Goal: Task Accomplishment & Management: Manage account settings

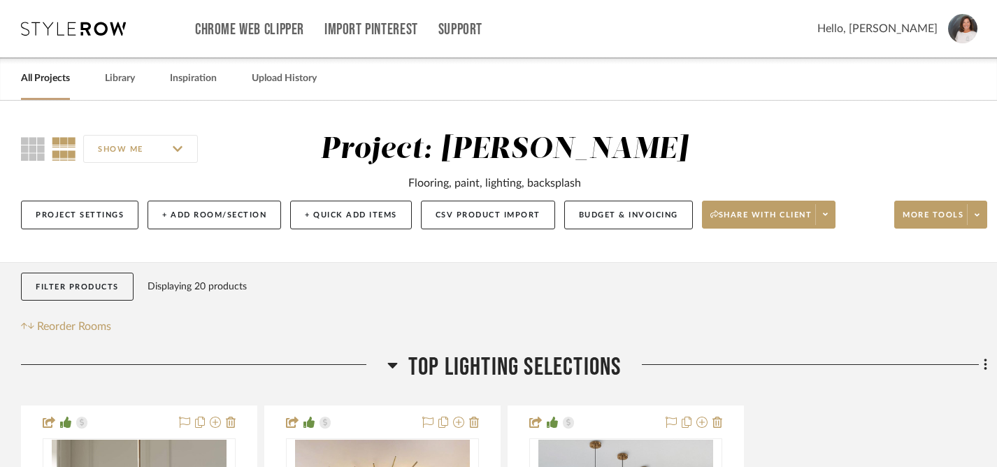
click at [52, 80] on link "All Projects" at bounding box center [45, 78] width 49 height 19
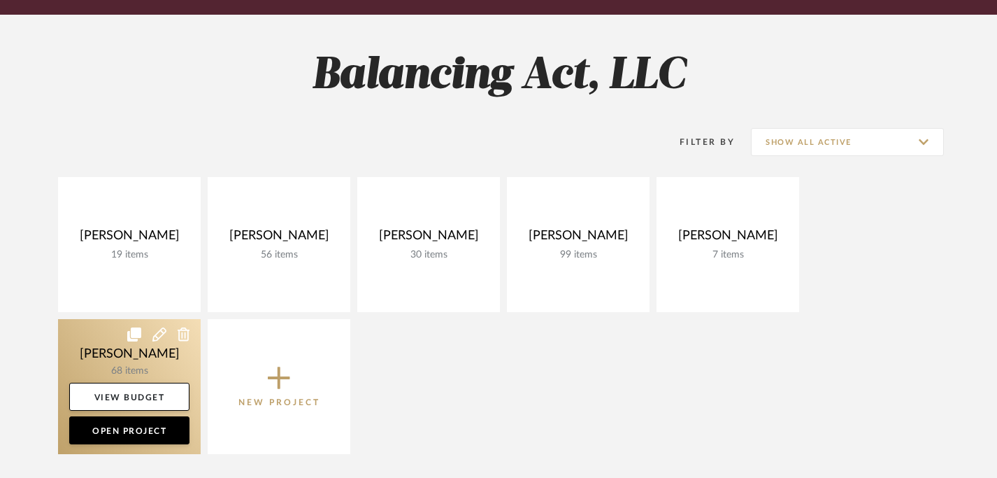
scroll to position [355, 0]
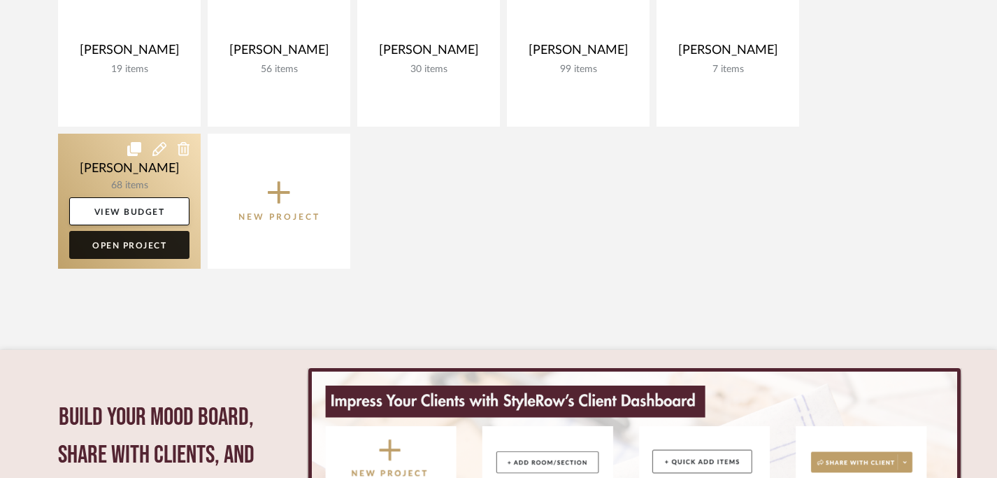
click at [119, 245] on link "Open Project" at bounding box center [129, 245] width 120 height 28
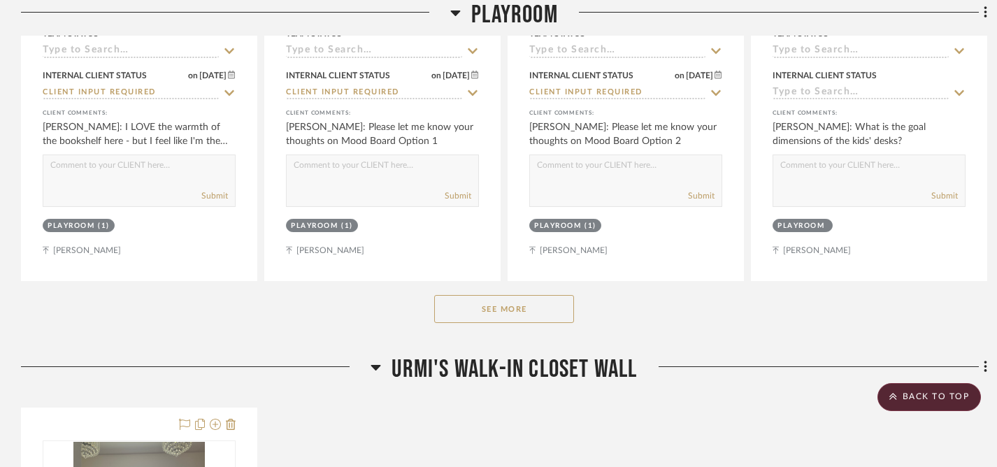
scroll to position [724, 0]
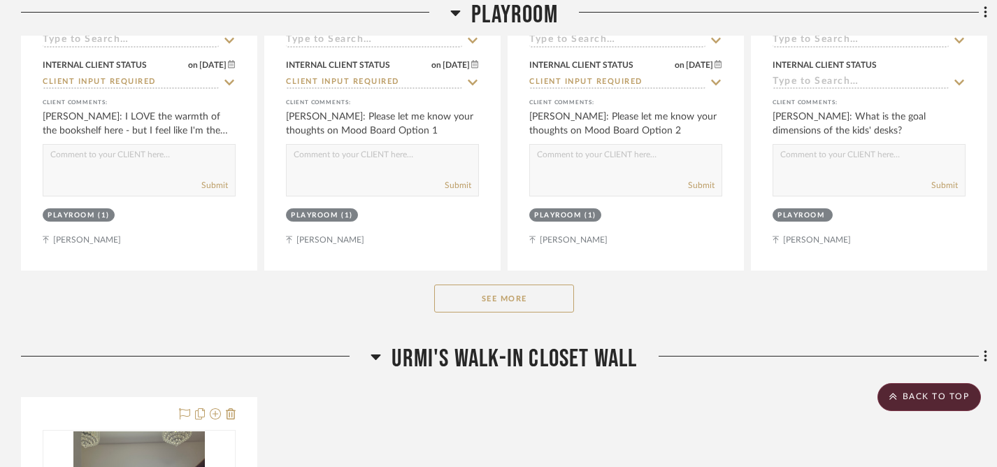
click at [504, 303] on button "See More" at bounding box center [504, 299] width 140 height 28
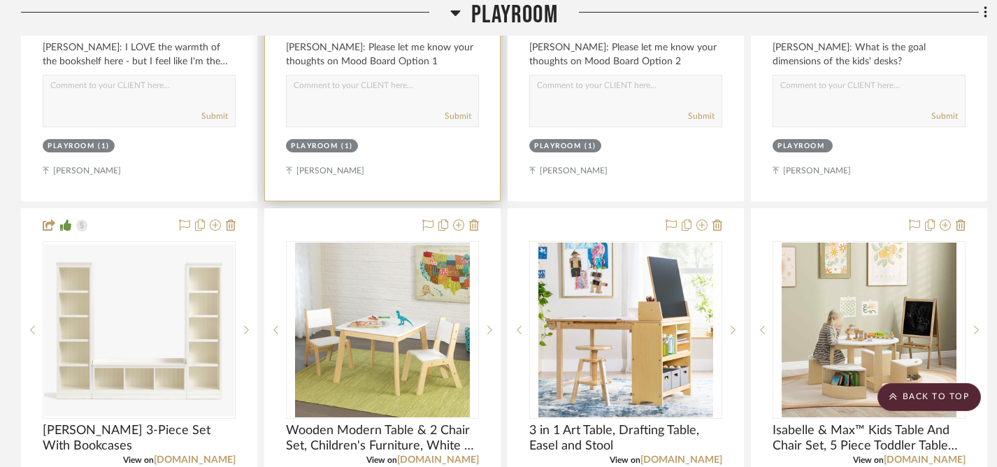
scroll to position [857, 0]
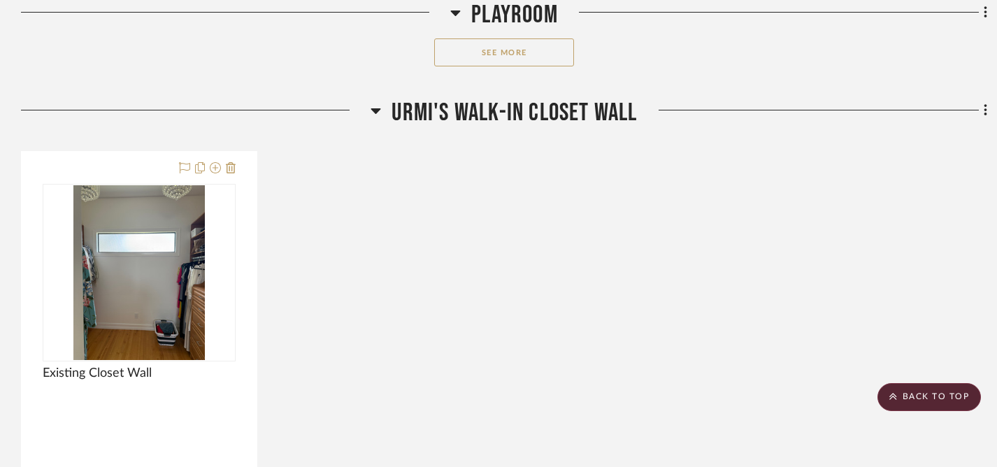
scroll to position [886, 0]
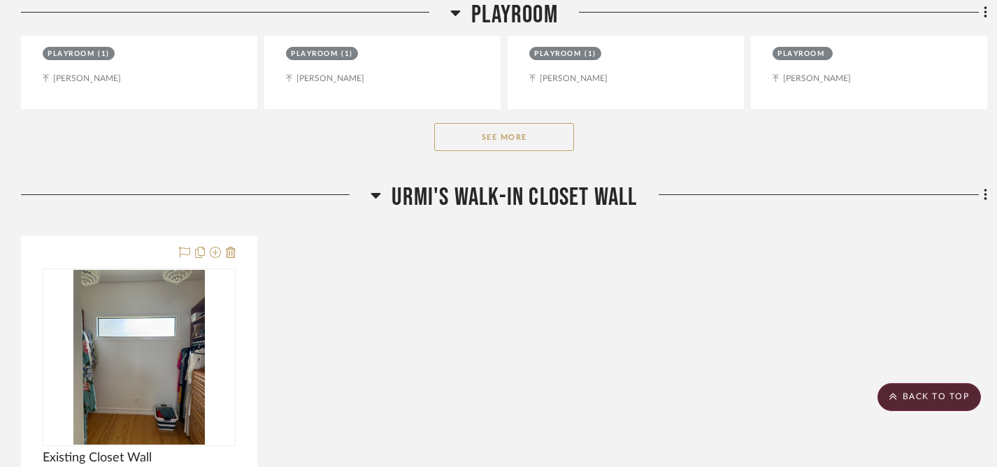
click at [497, 145] on button "See More" at bounding box center [504, 137] width 140 height 28
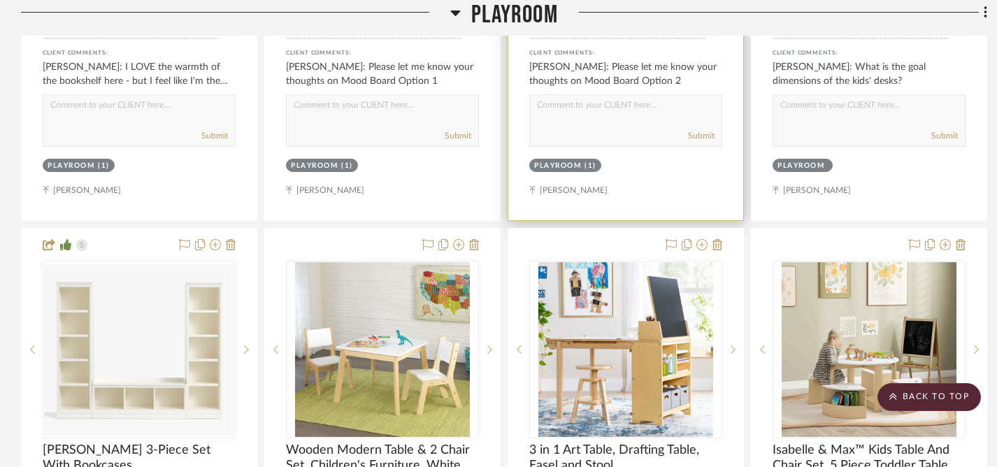
scroll to position [946, 0]
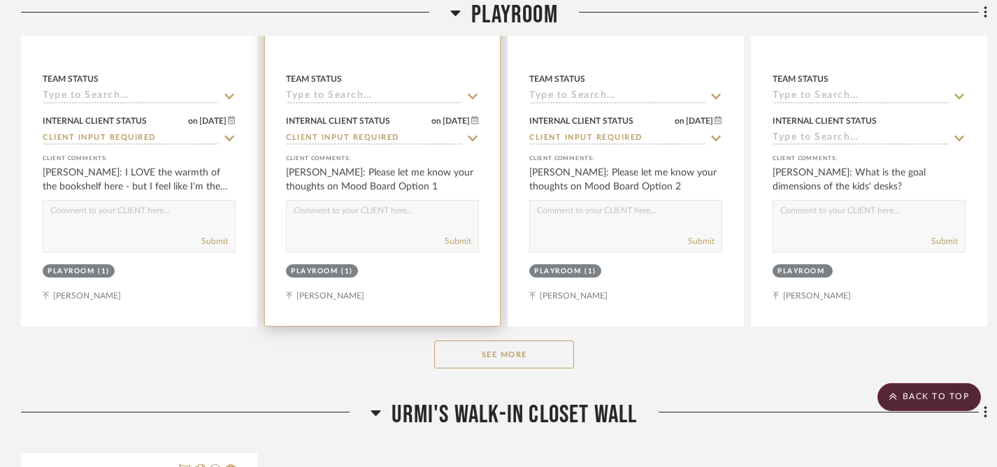
scroll to position [842, 0]
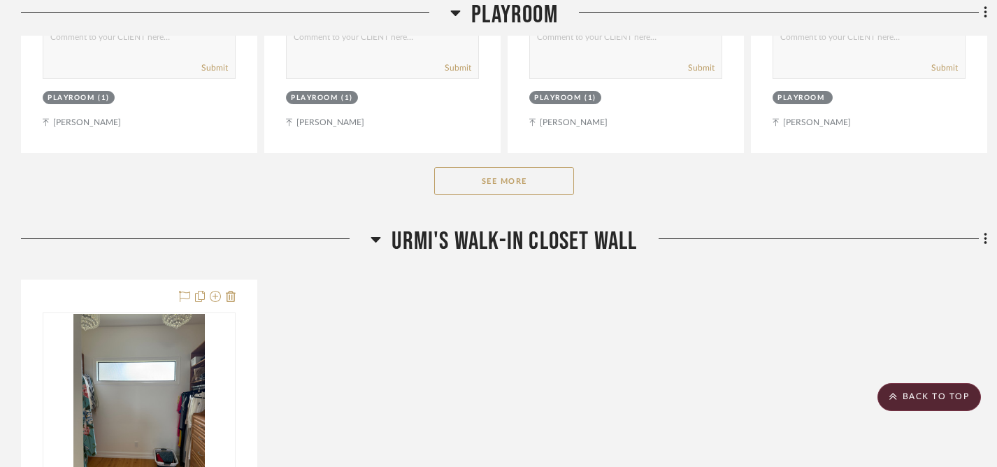
click at [508, 184] on button "See More" at bounding box center [504, 181] width 140 height 28
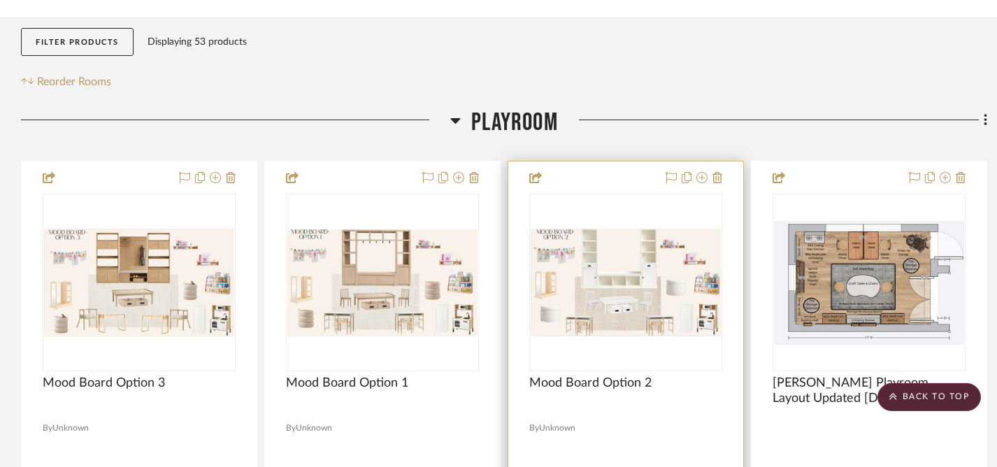
scroll to position [0, 0]
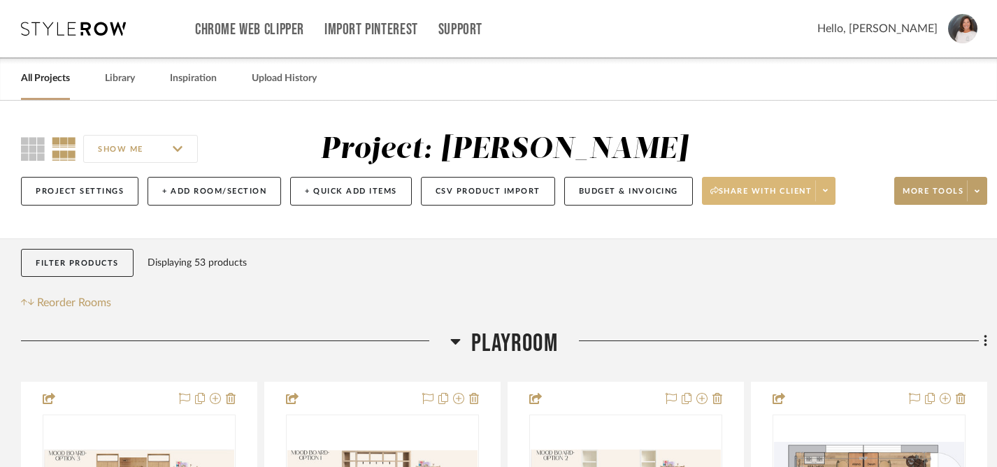
click at [789, 188] on span "Share with client" at bounding box center [761, 196] width 102 height 21
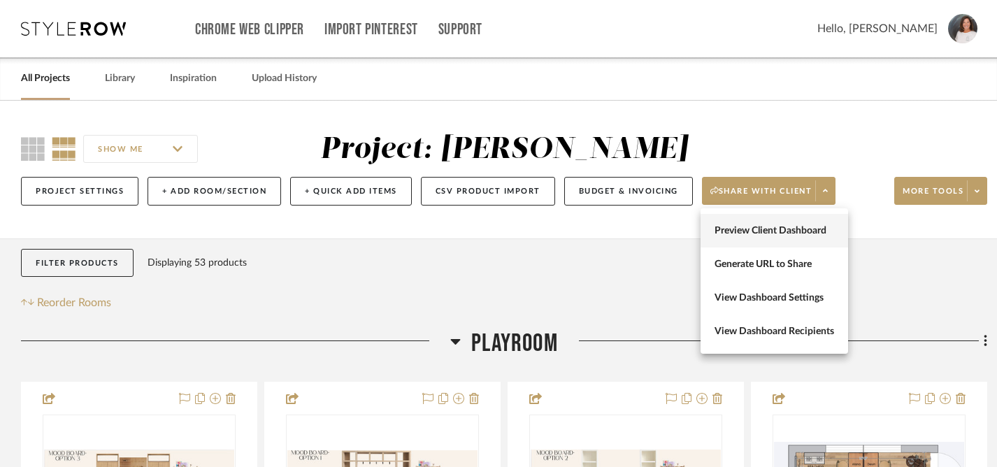
click at [760, 229] on span "Preview Client Dashboard" at bounding box center [775, 231] width 120 height 12
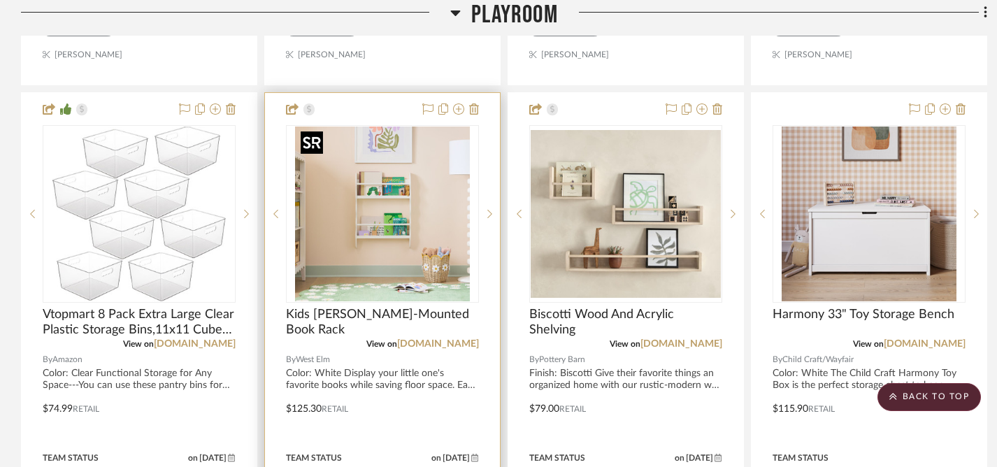
scroll to position [1529, 0]
click at [473, 108] on icon at bounding box center [474, 109] width 10 height 11
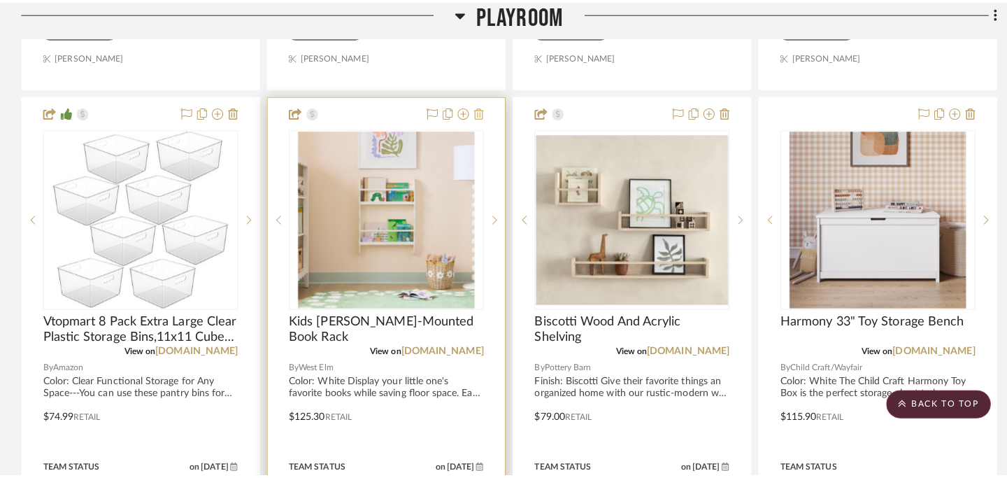
scroll to position [0, 0]
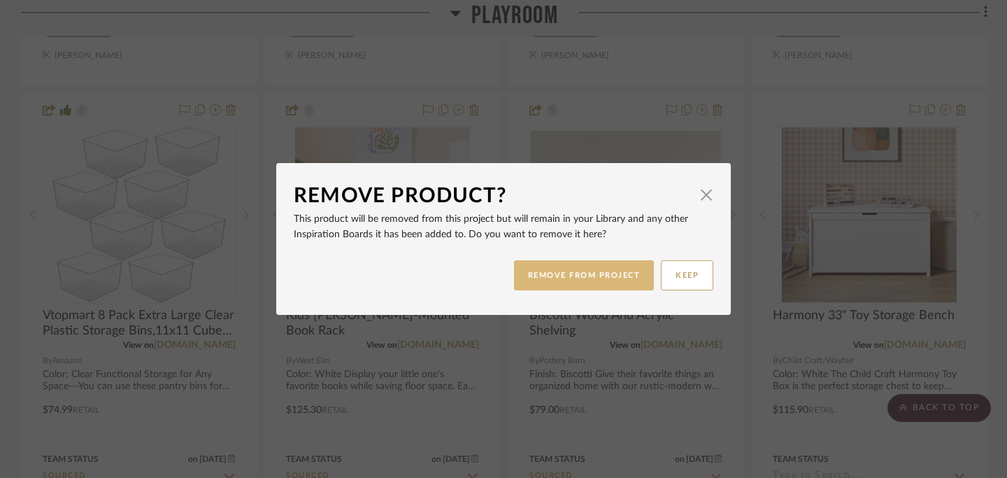
click at [587, 272] on button "REMOVE FROM PROJECT" at bounding box center [584, 275] width 141 height 30
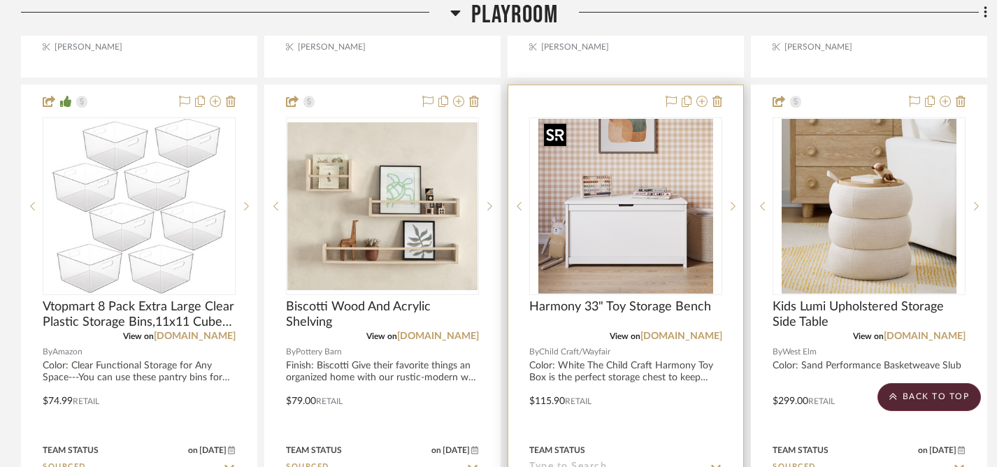
scroll to position [1538, 0]
click at [718, 101] on icon at bounding box center [717, 100] width 10 height 11
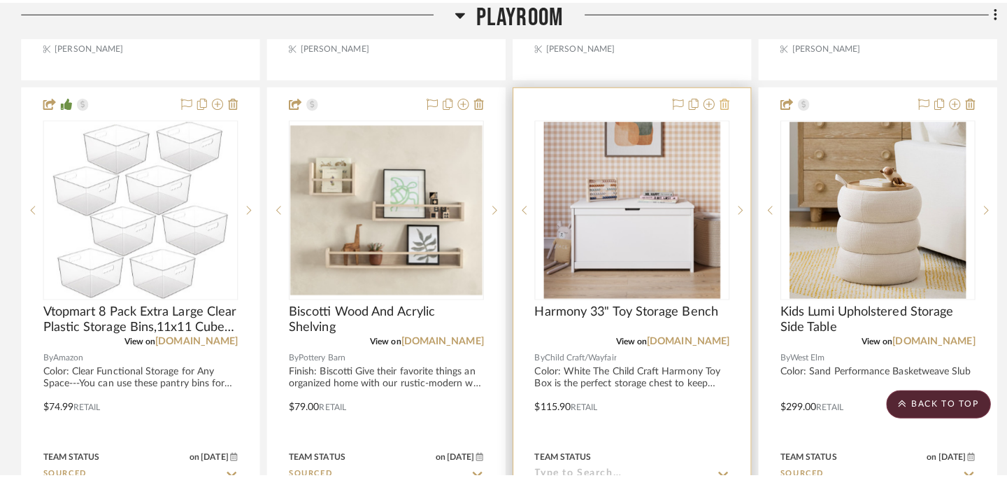
scroll to position [0, 0]
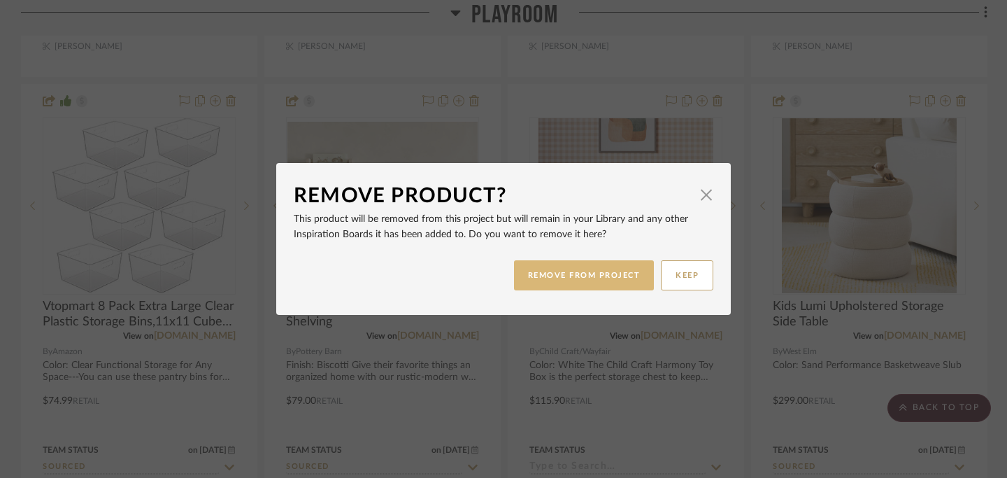
click at [558, 275] on button "REMOVE FROM PROJECT" at bounding box center [584, 275] width 141 height 30
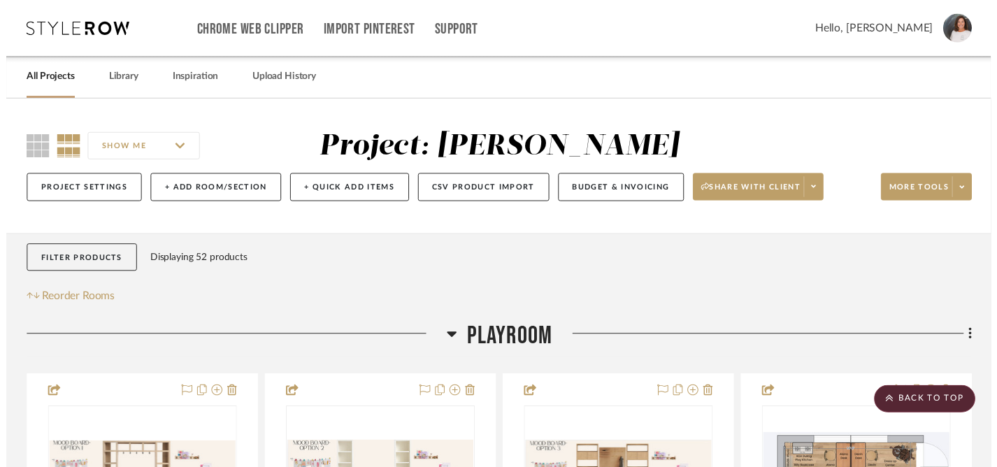
scroll to position [1538, 0]
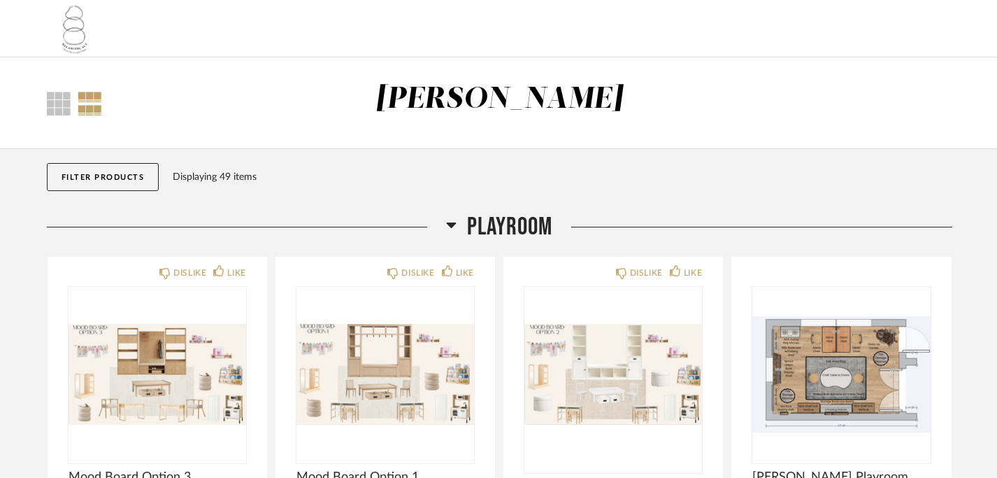
scroll to position [403, 0]
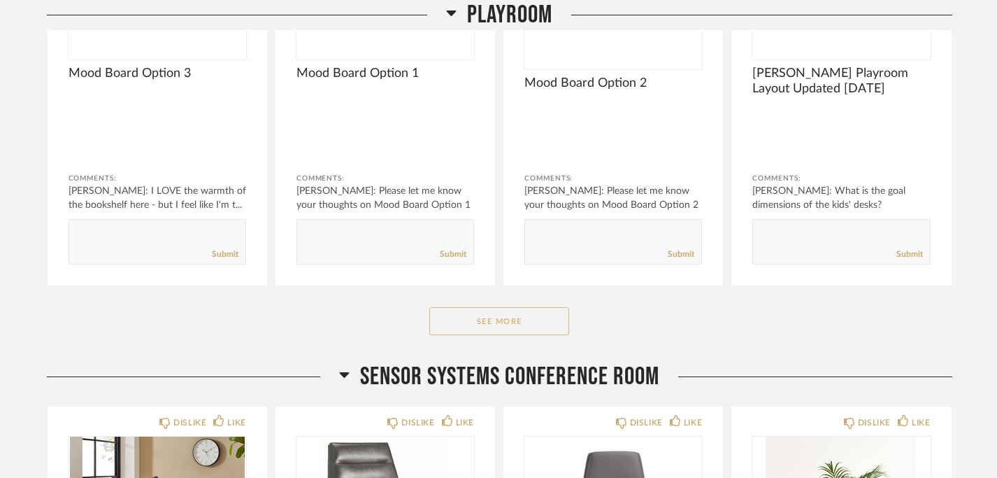
click at [487, 317] on button "See More" at bounding box center [499, 321] width 140 height 28
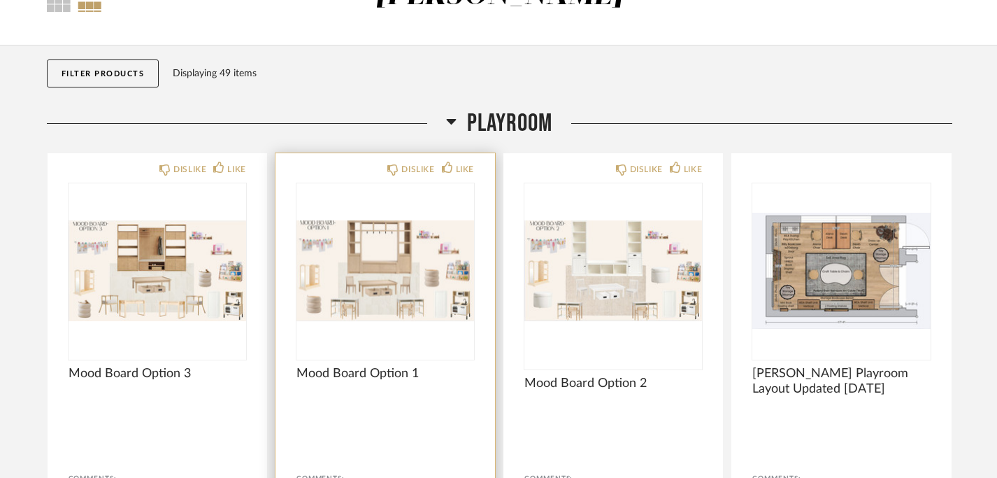
scroll to position [291, 0]
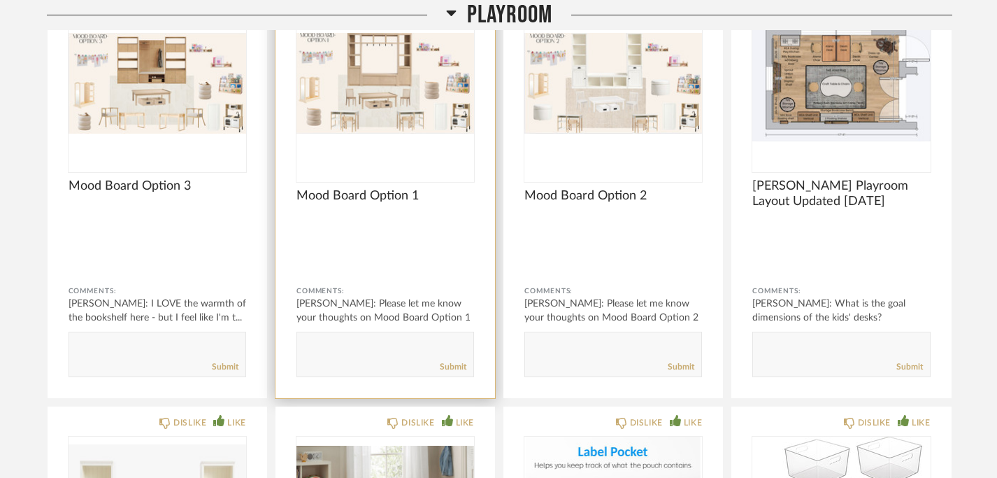
click at [397, 239] on div at bounding box center [385, 251] width 178 height 37
click at [402, 120] on img "0" at bounding box center [385, 83] width 178 height 175
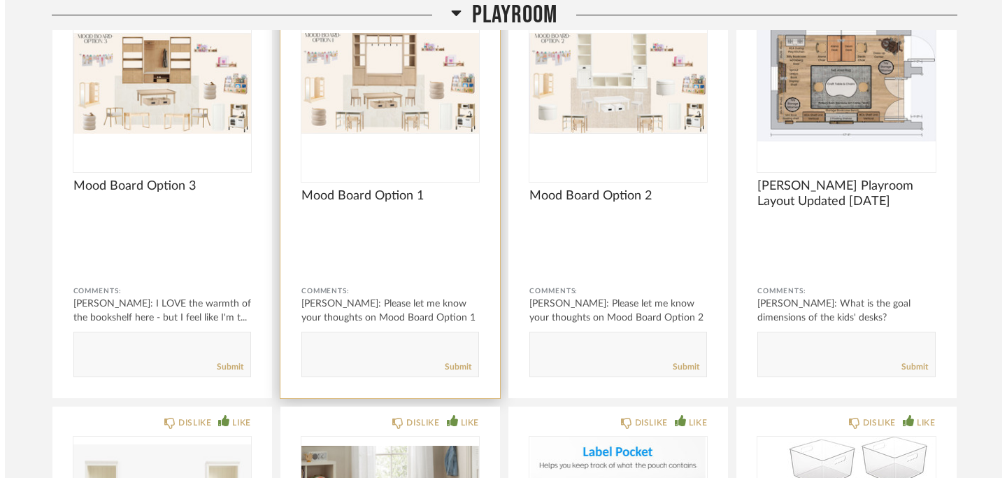
scroll to position [0, 0]
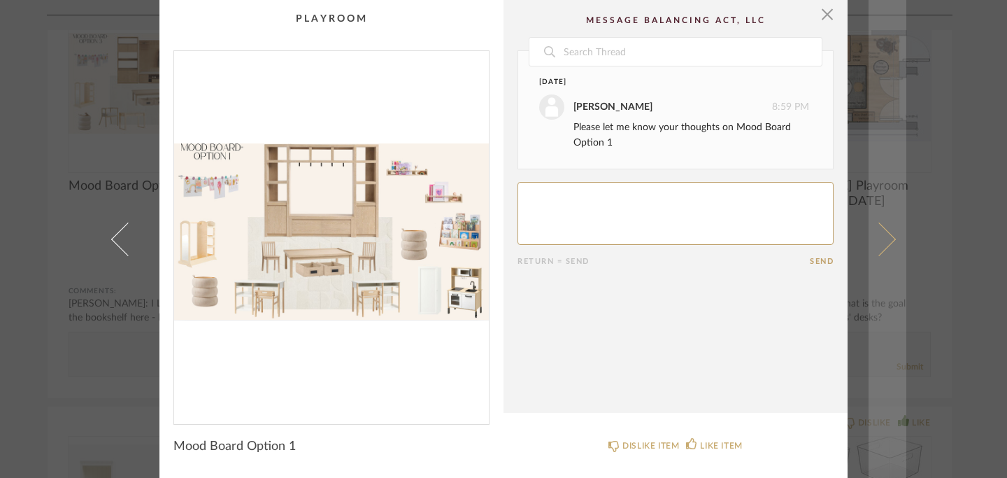
click at [888, 239] on span at bounding box center [879, 239] width 34 height 34
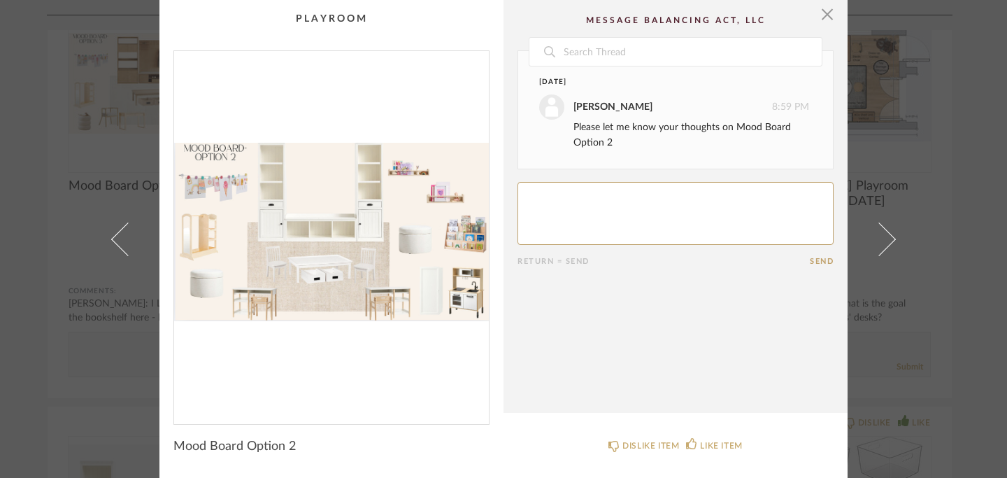
click at [888, 239] on span at bounding box center [879, 239] width 34 height 34
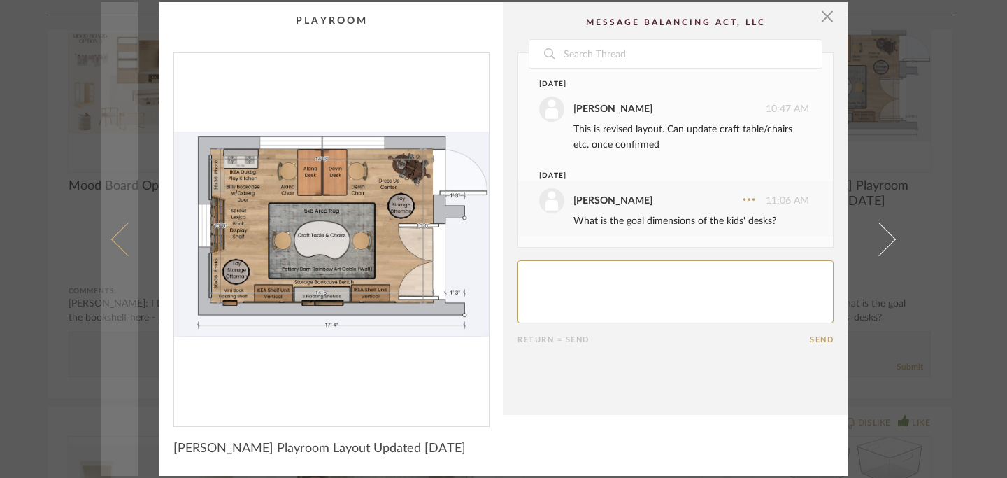
click at [113, 236] on span at bounding box center [128, 239] width 34 height 34
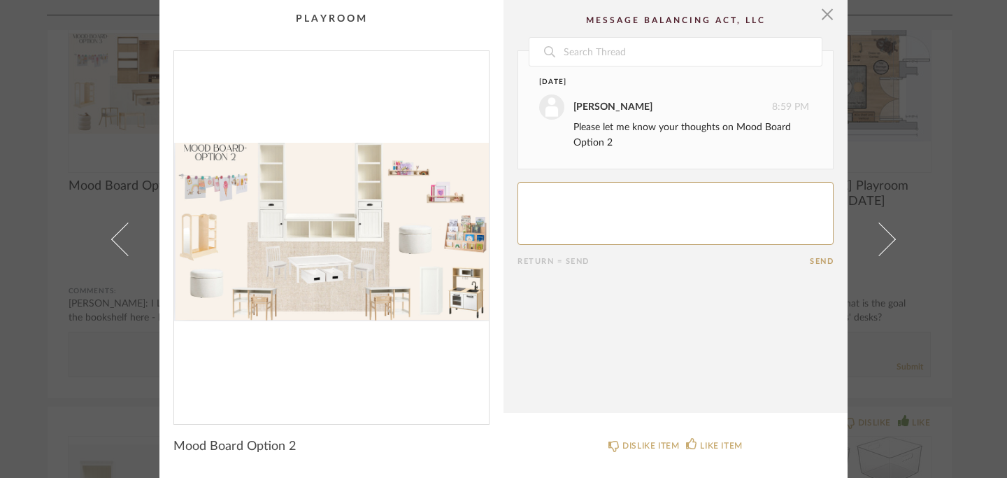
click at [113, 236] on span at bounding box center [128, 239] width 34 height 34
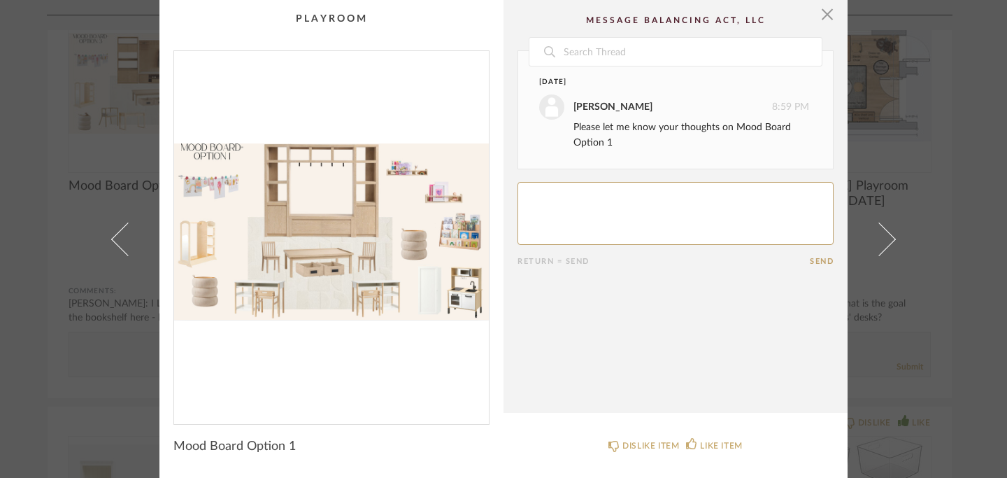
click at [113, 236] on span at bounding box center [128, 239] width 34 height 34
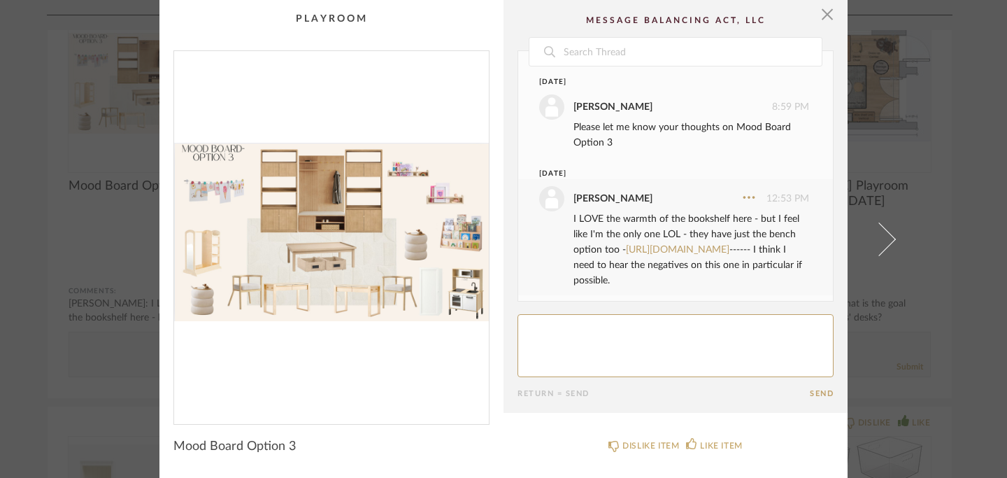
scroll to position [36, 0]
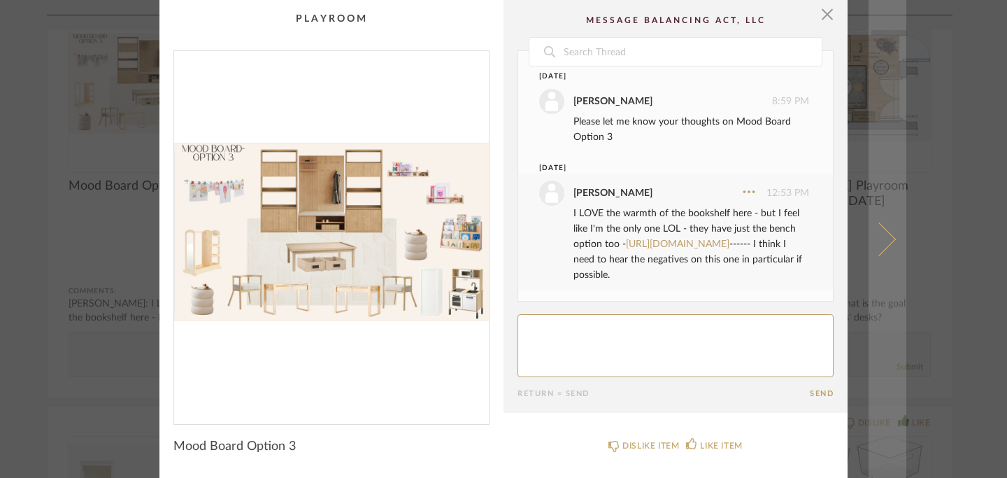
click at [886, 241] on span at bounding box center [879, 239] width 34 height 34
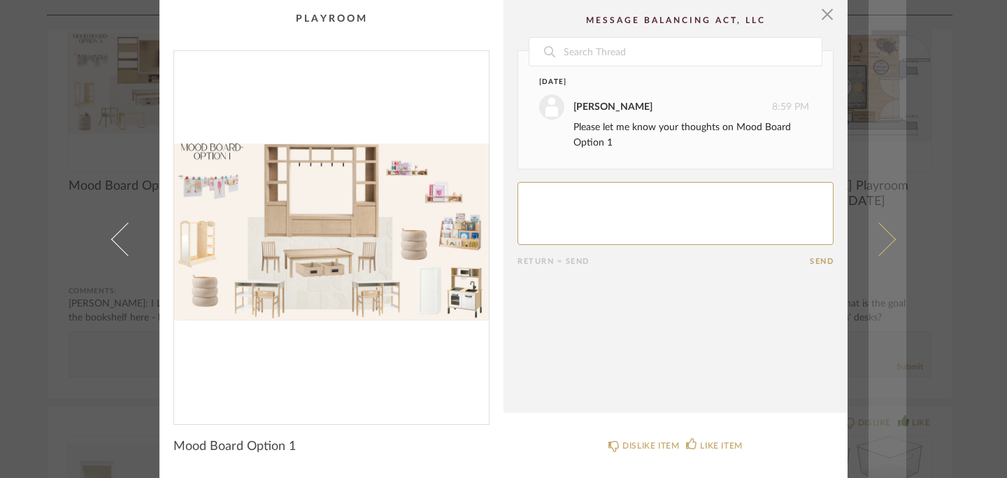
click at [886, 241] on span at bounding box center [879, 239] width 34 height 34
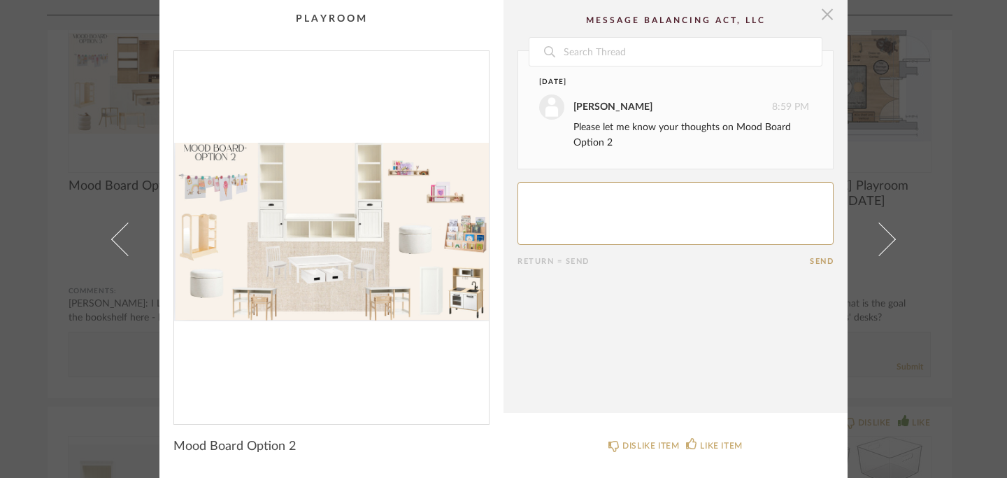
click at [818, 19] on span "button" at bounding box center [827, 14] width 28 height 28
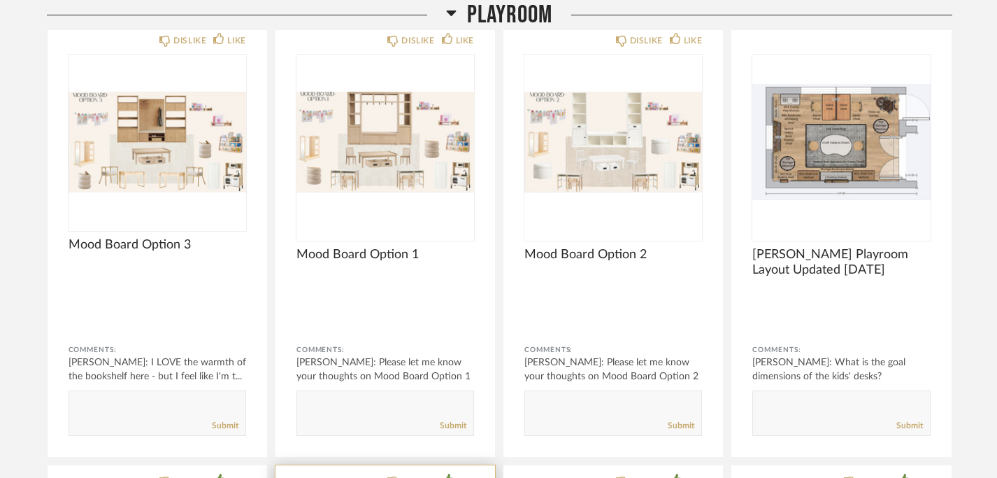
scroll to position [118, 0]
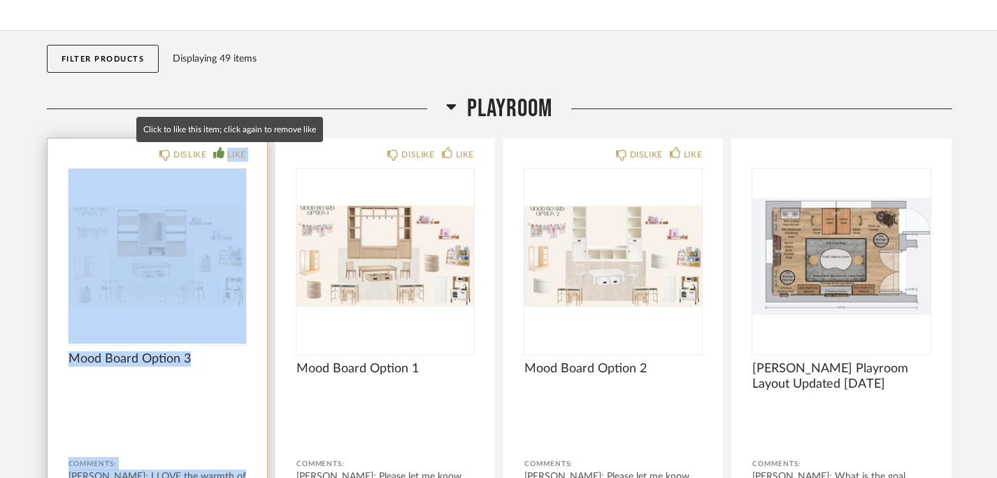
drag, startPoint x: 361, startPoint y: 152, endPoint x: 217, endPoint y: 159, distance: 144.9
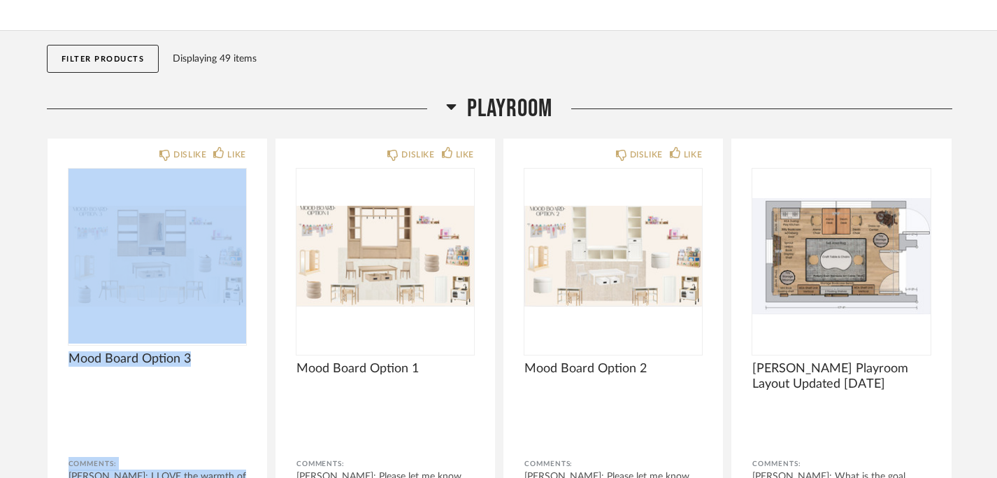
drag, startPoint x: 361, startPoint y: 155, endPoint x: 270, endPoint y: 156, distance: 91.6
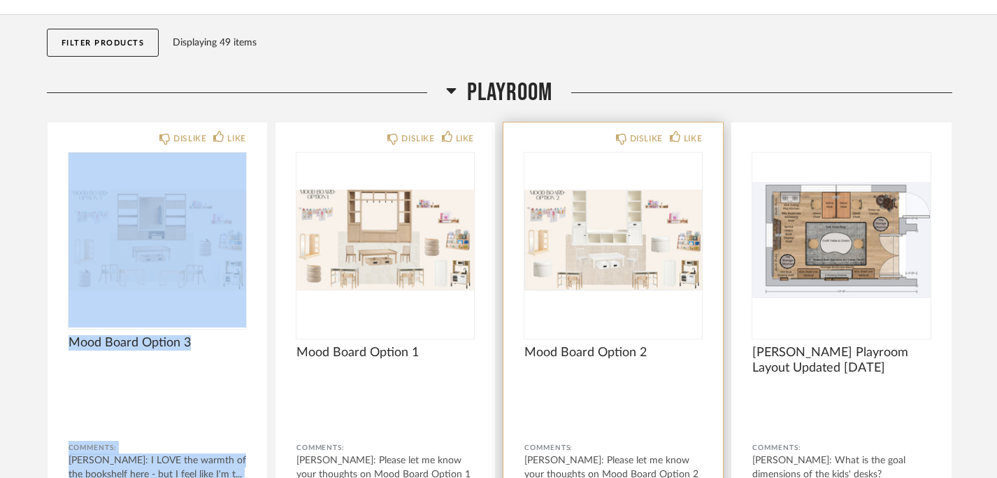
scroll to position [136, 0]
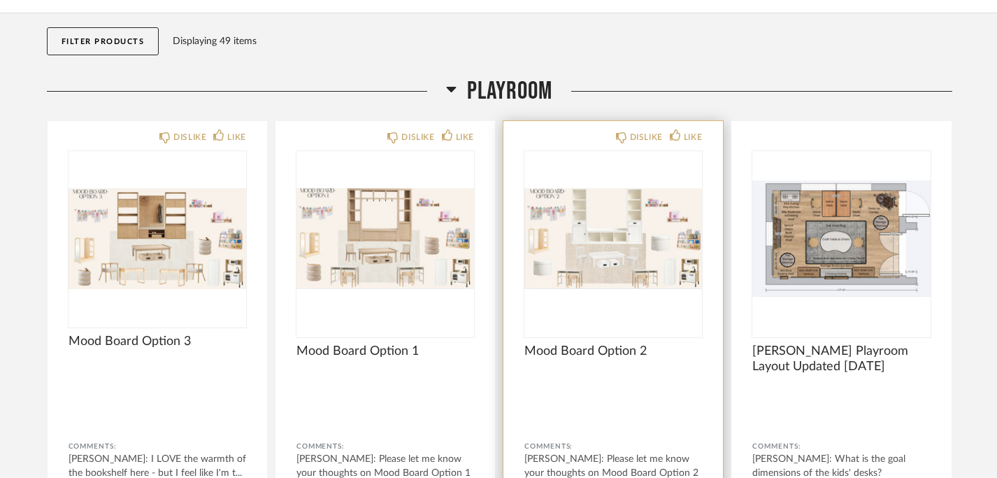
click at [568, 147] on div "DISLIKE LIKE Mood Board Option 2 Comments: Natalie McCoy: Please let me know yo…" at bounding box center [613, 337] width 220 height 432
click at [578, 140] on div "DISLIKE LIKE" at bounding box center [613, 135] width 178 height 11
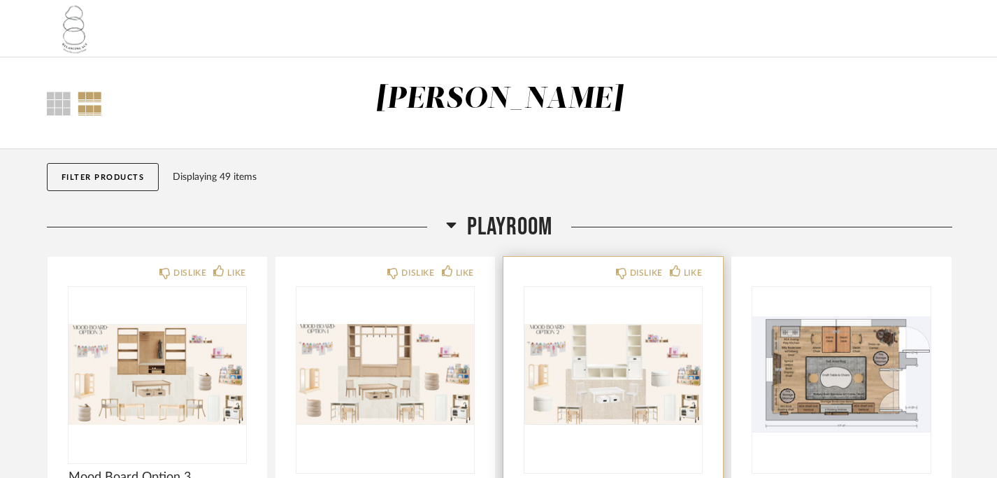
scroll to position [0, 0]
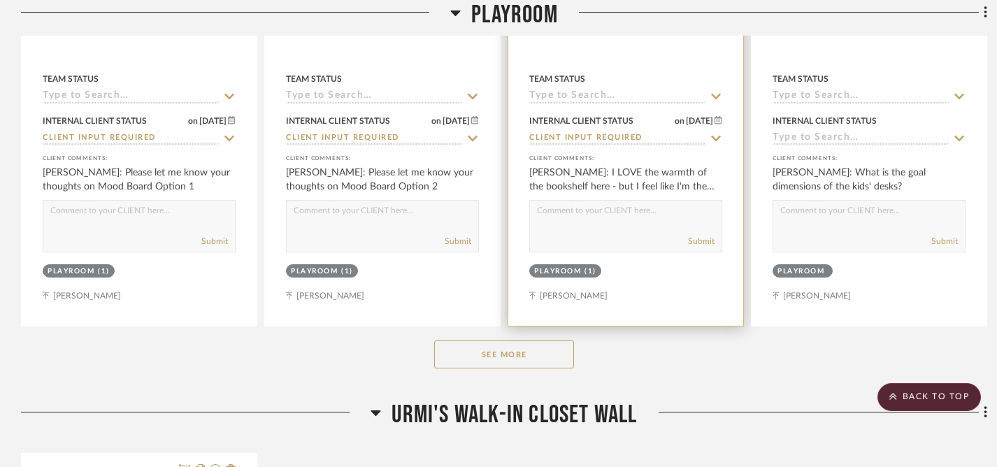
scroll to position [879, 0]
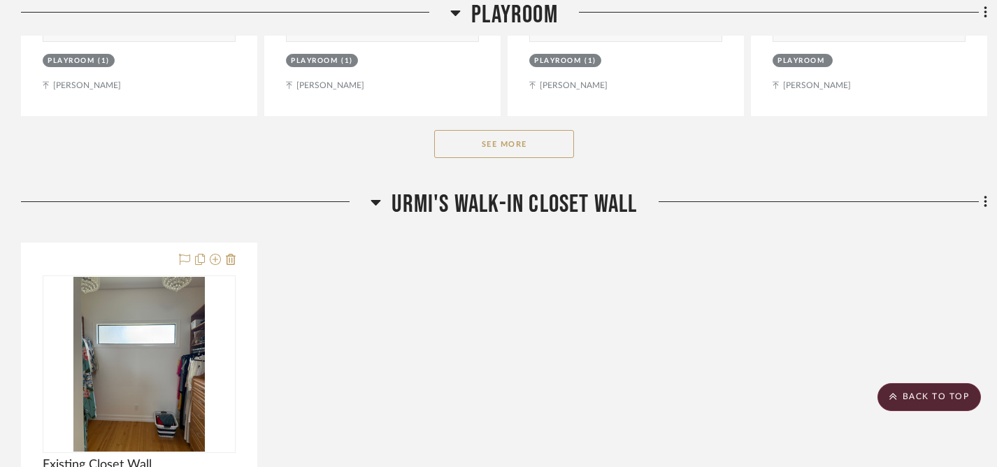
click at [495, 147] on button "See More" at bounding box center [504, 144] width 140 height 28
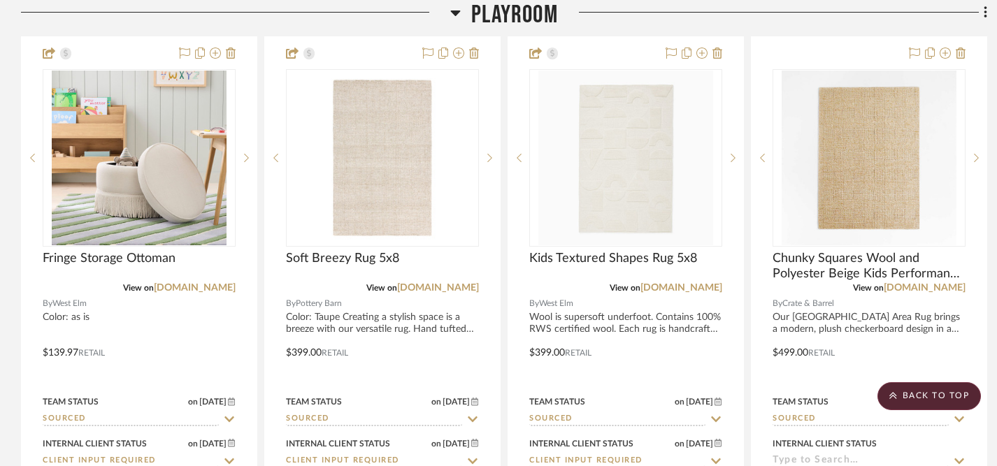
scroll to position [2203, 0]
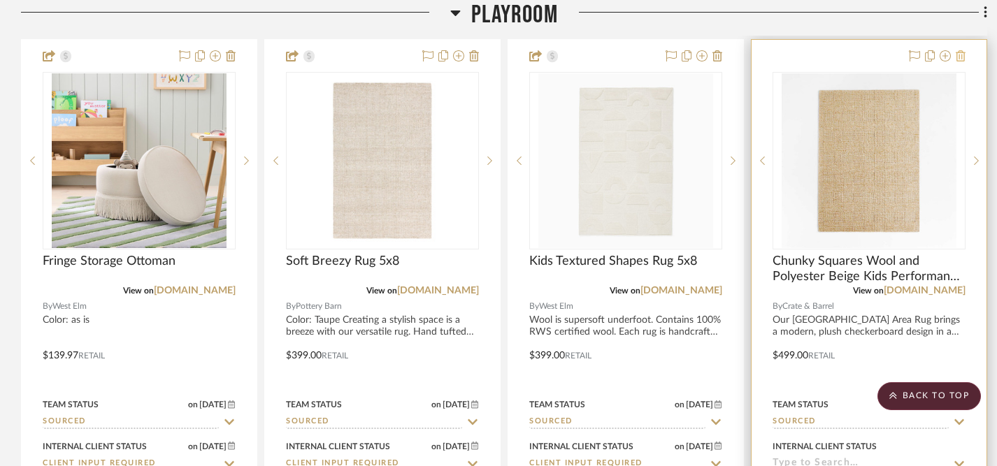
click at [963, 58] on icon at bounding box center [961, 55] width 10 height 11
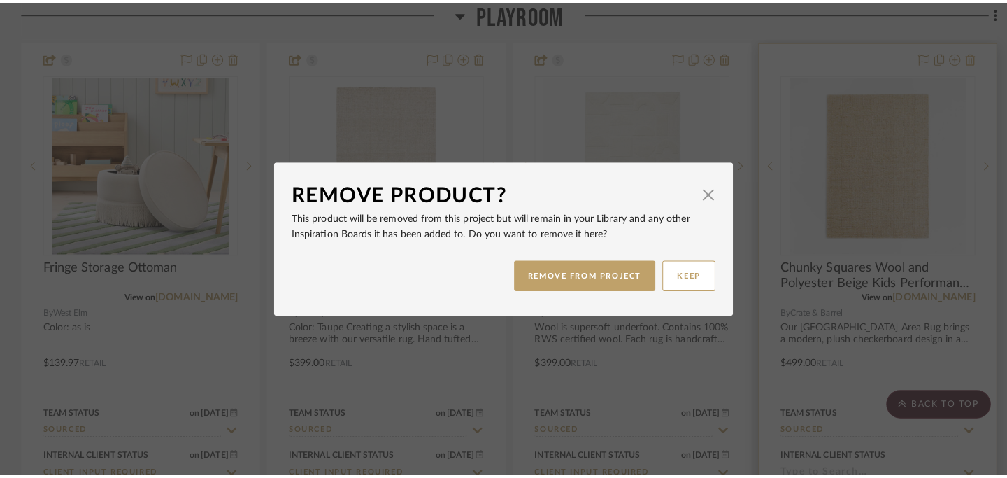
scroll to position [0, 0]
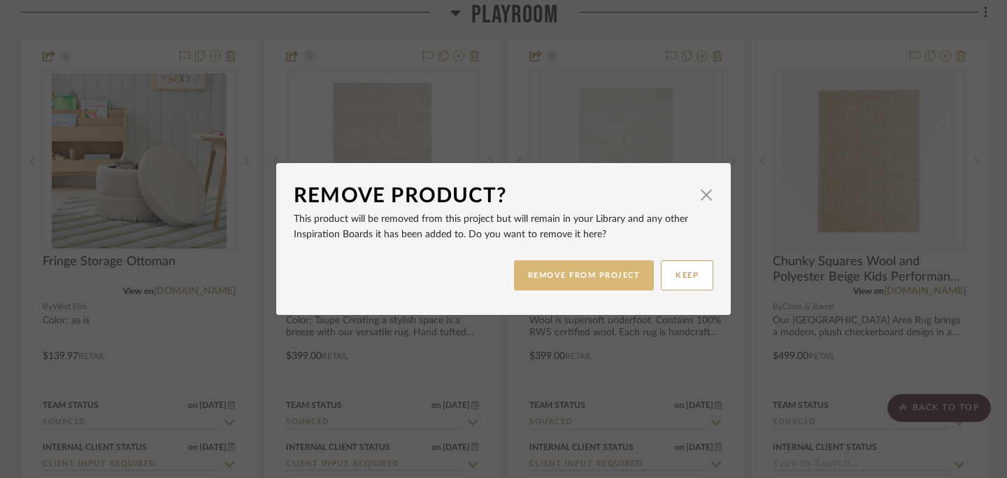
click at [600, 271] on button "REMOVE FROM PROJECT" at bounding box center [584, 275] width 141 height 30
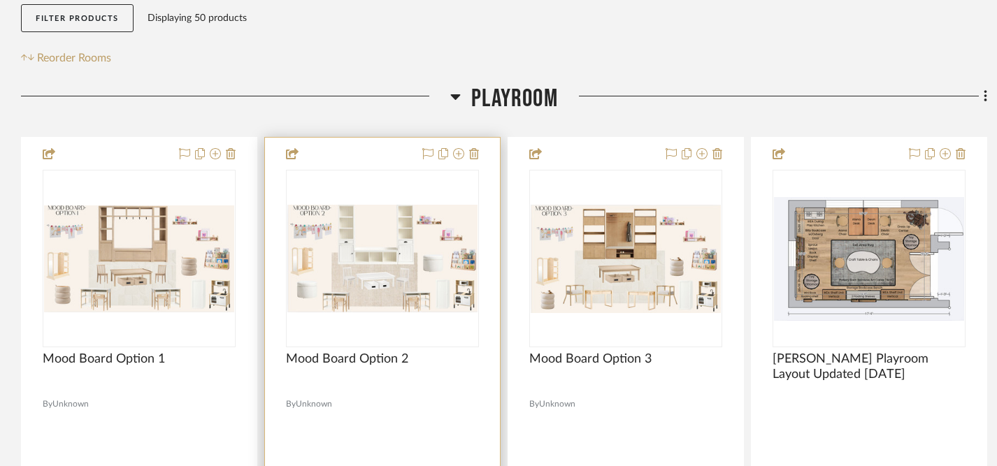
scroll to position [264, 0]
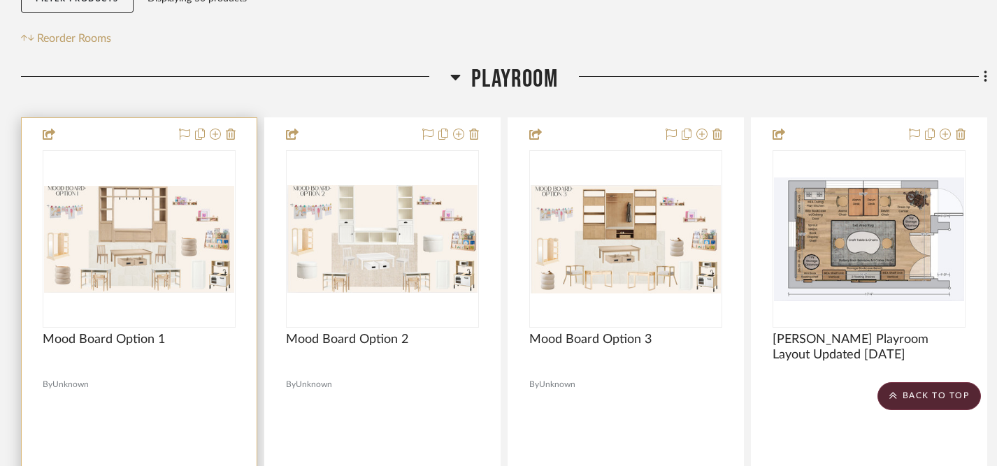
click at [109, 227] on img "0" at bounding box center [139, 239] width 190 height 107
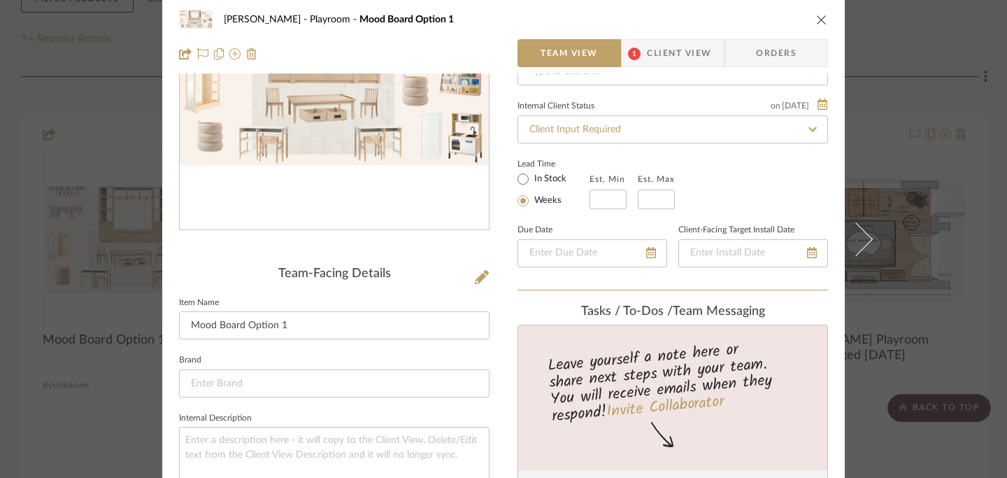
scroll to position [0, 0]
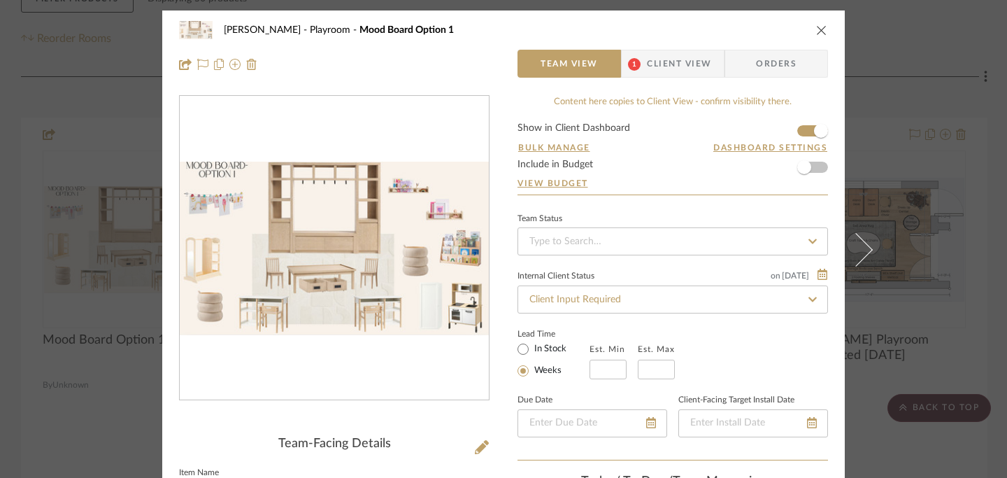
click at [816, 25] on icon "close" at bounding box center [821, 29] width 11 height 11
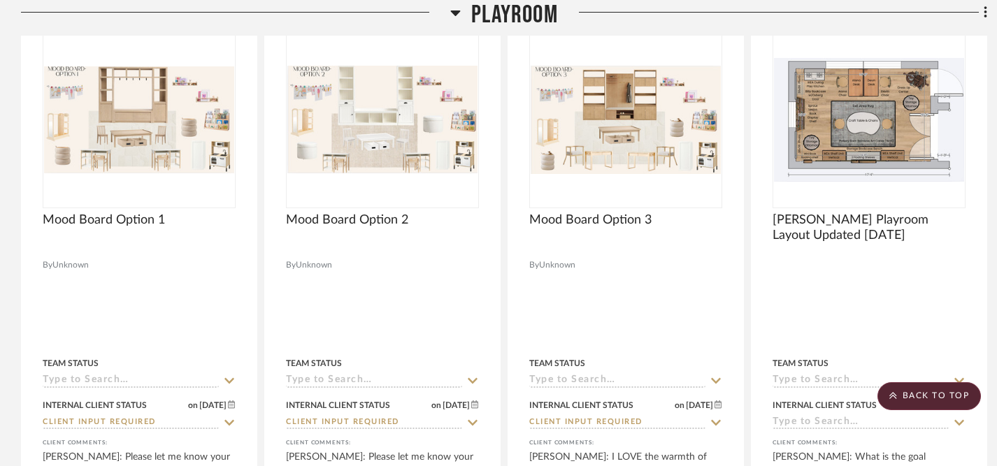
scroll to position [387, 0]
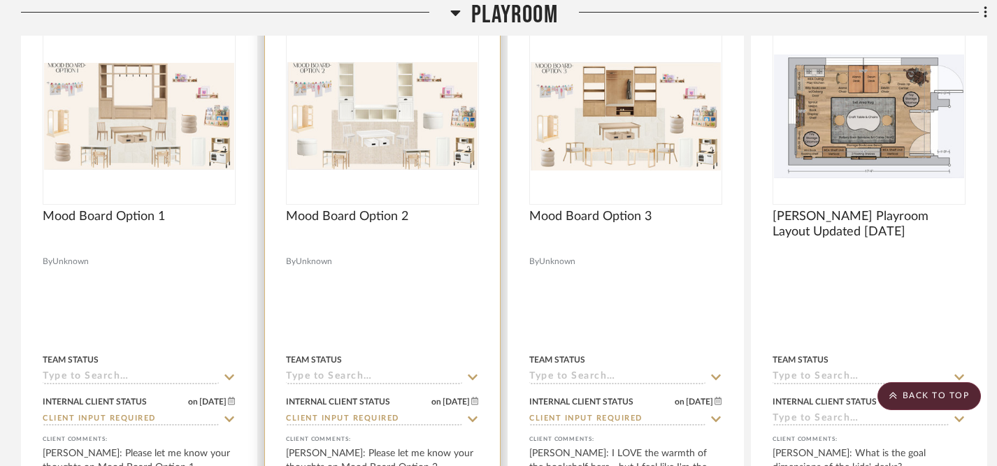
click at [412, 103] on img "0" at bounding box center [382, 116] width 190 height 108
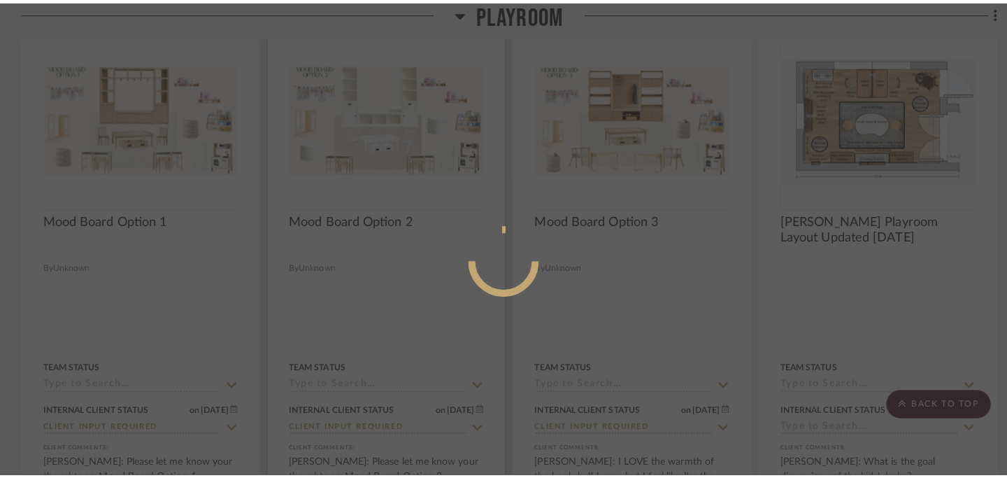
scroll to position [0, 0]
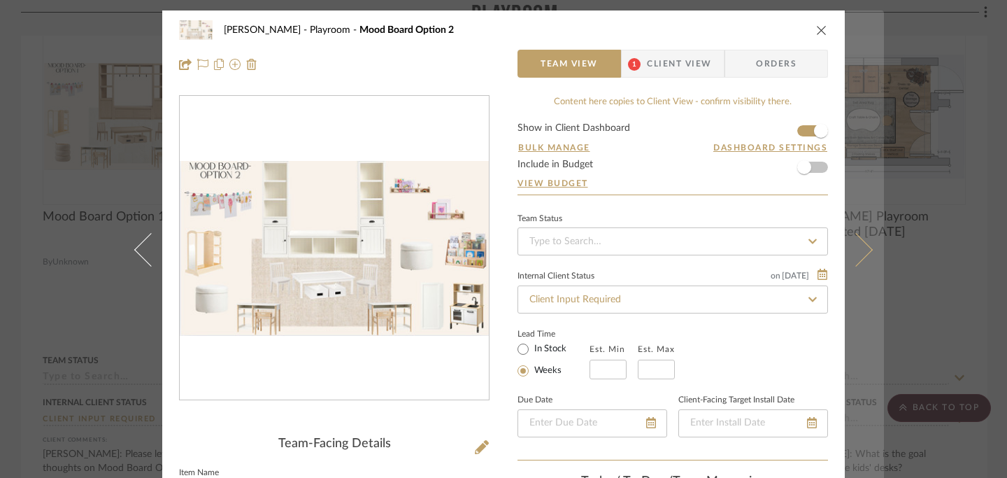
click at [863, 249] on icon at bounding box center [856, 249] width 34 height 34
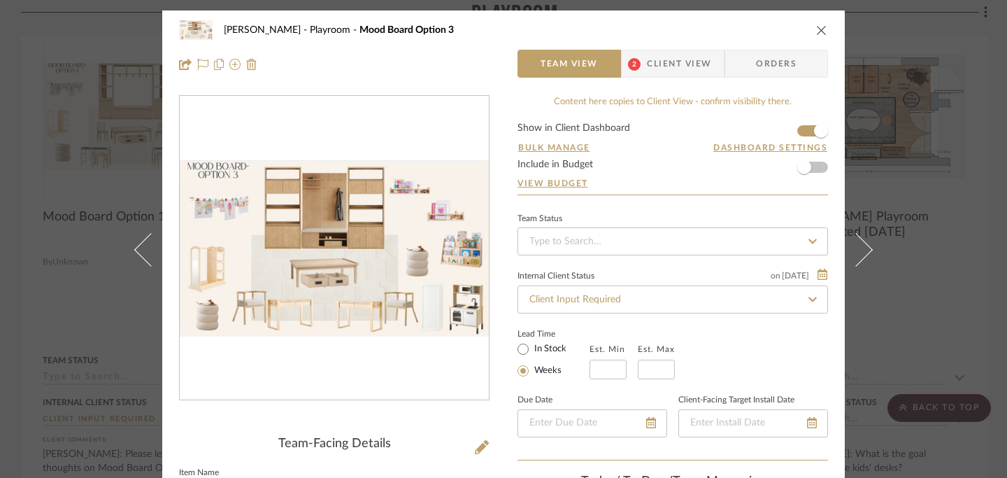
click at [822, 34] on icon "close" at bounding box center [821, 29] width 11 height 11
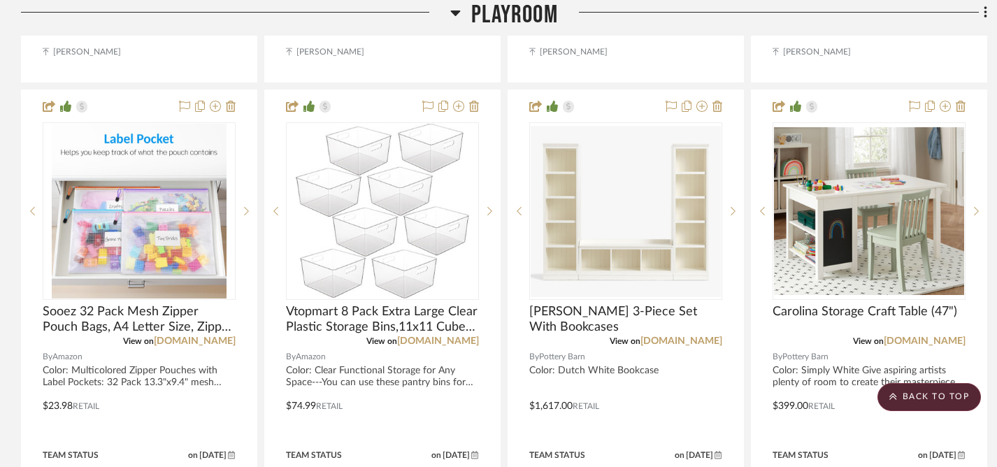
scroll to position [916, 0]
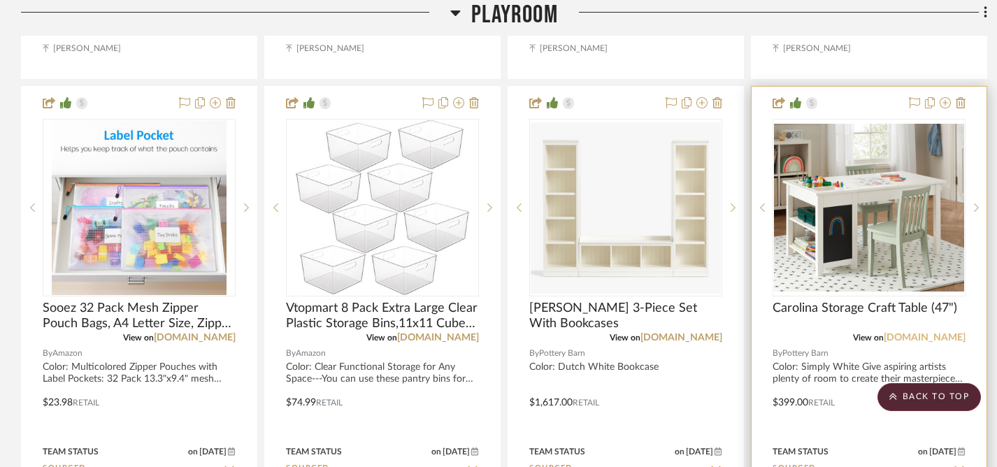
click at [889, 336] on link "[DOMAIN_NAME]" at bounding box center [925, 338] width 82 height 10
